Goal: Transaction & Acquisition: Purchase product/service

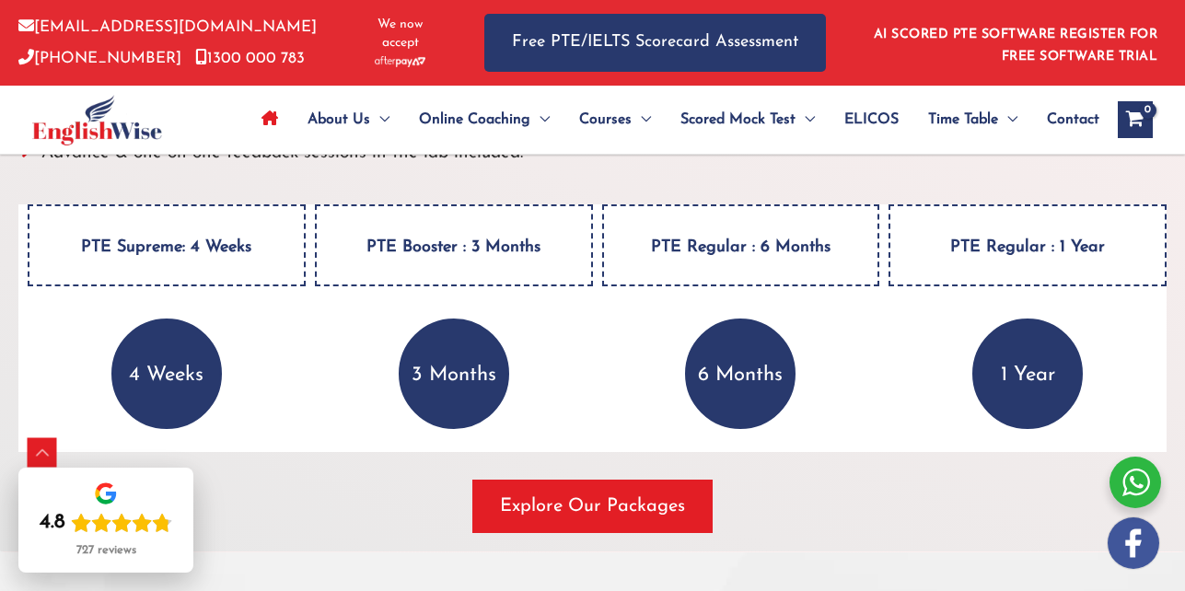
scroll to position [2671, 0]
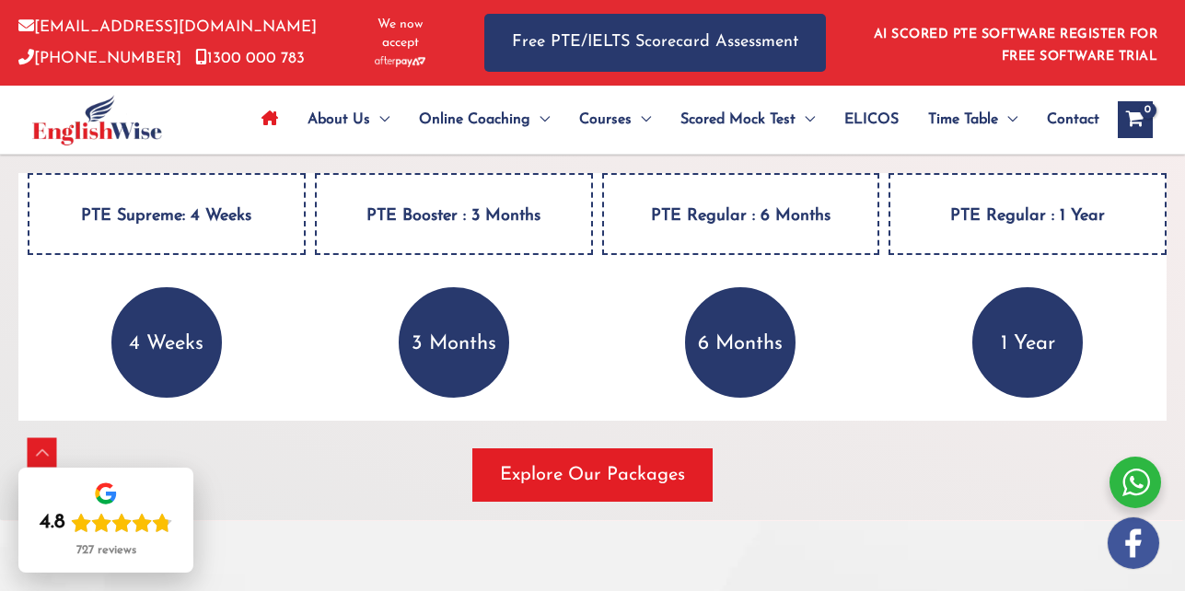
click at [743, 333] on p "6 Months" at bounding box center [740, 342] width 111 height 111
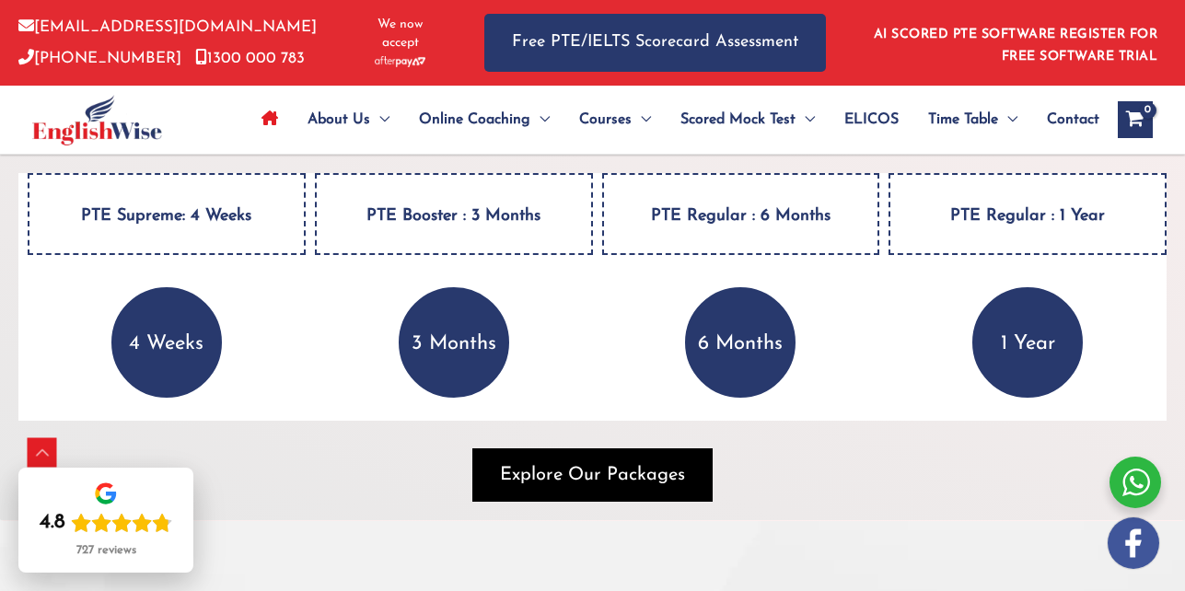
click at [616, 469] on span "Explore Our Packages" at bounding box center [592, 475] width 185 height 26
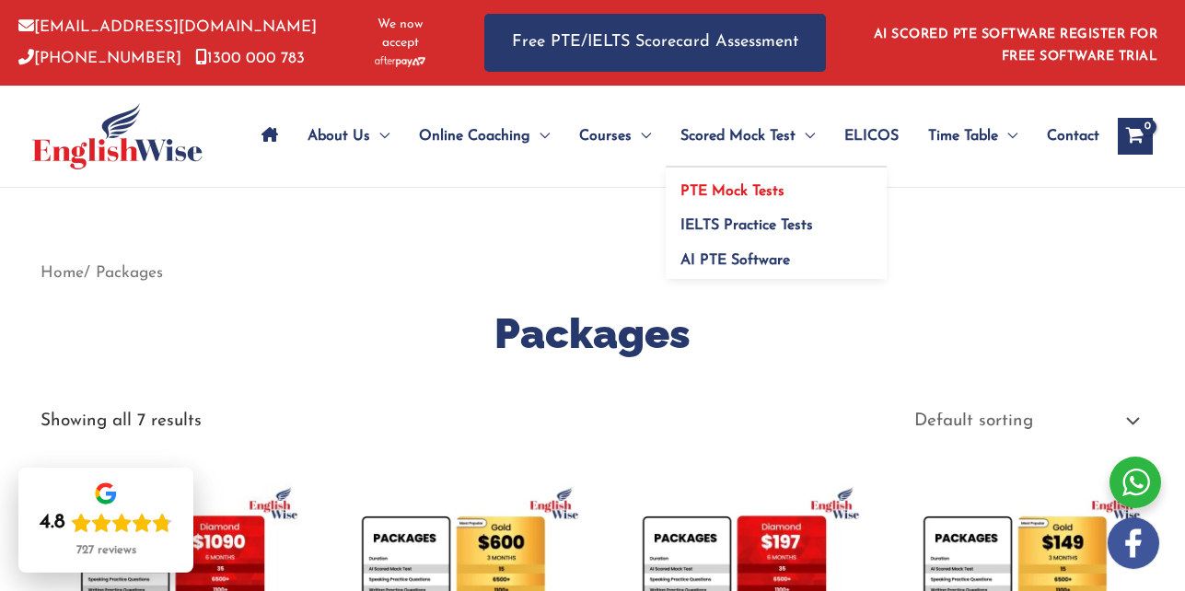
click at [739, 187] on span "PTE Mock Tests" at bounding box center [733, 191] width 104 height 15
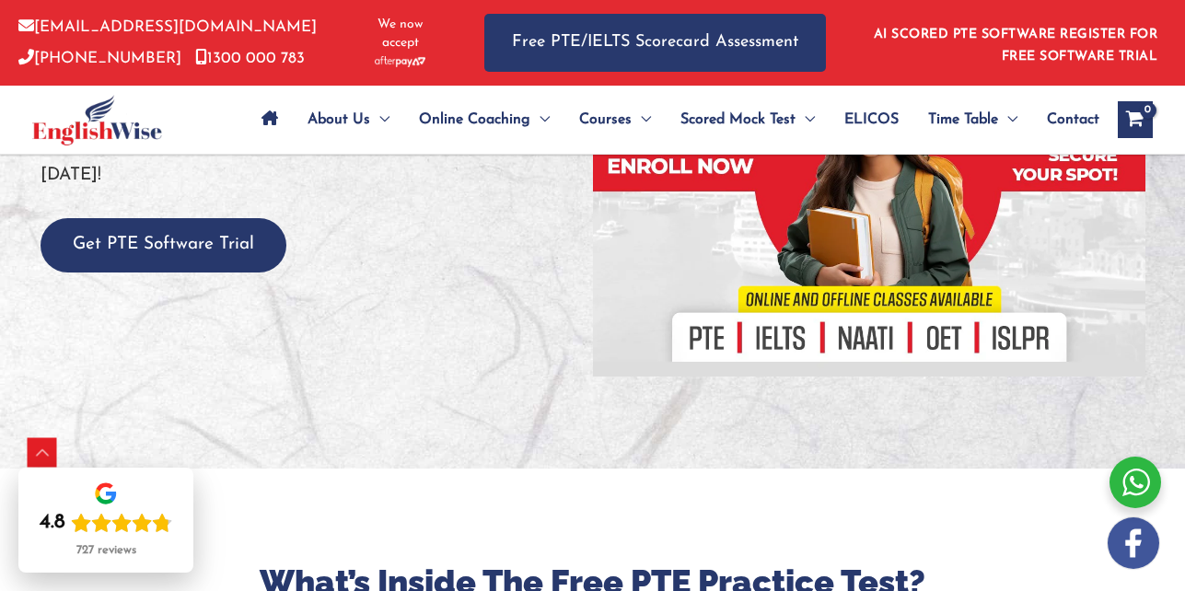
scroll to position [553, 0]
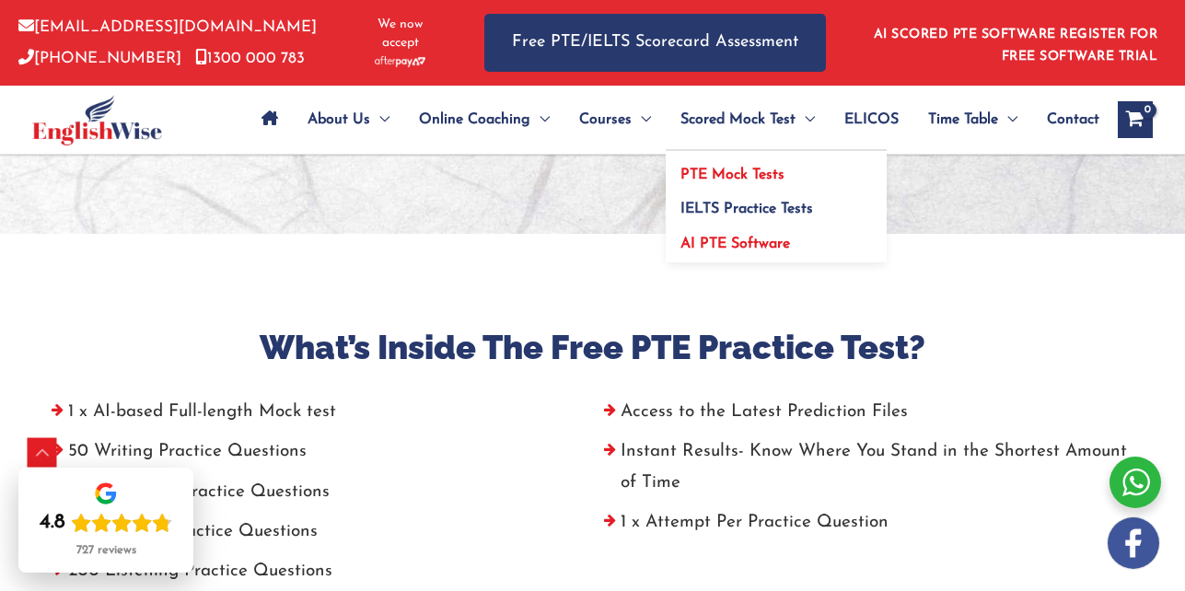
click at [733, 248] on span "AI PTE Software" at bounding box center [736, 244] width 110 height 15
